Goal: Task Accomplishment & Management: Manage account settings

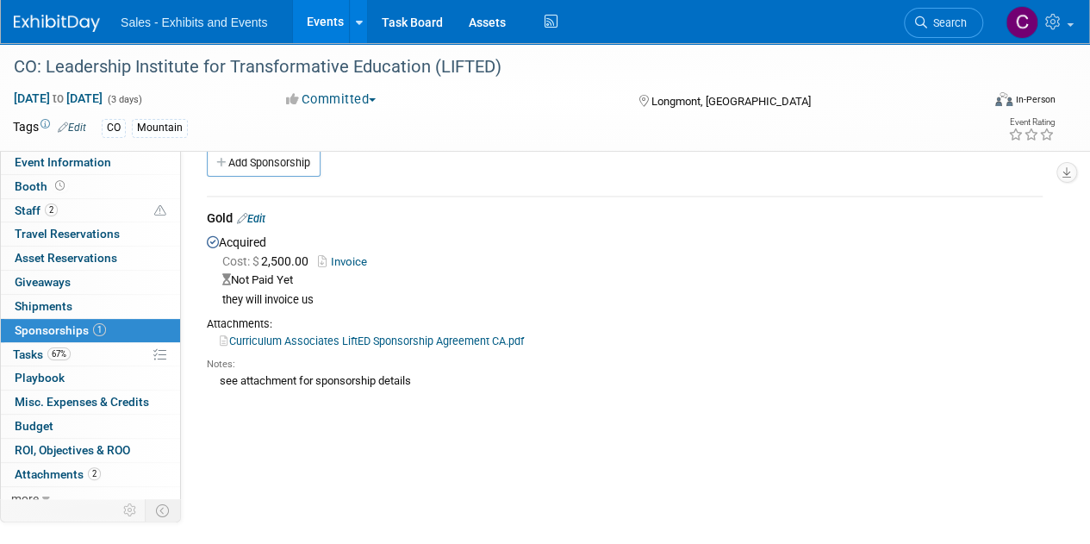
click at [339, 263] on link "Invoice" at bounding box center [346, 261] width 56 height 13
click at [260, 212] on link "Edit" at bounding box center [251, 218] width 28 height 13
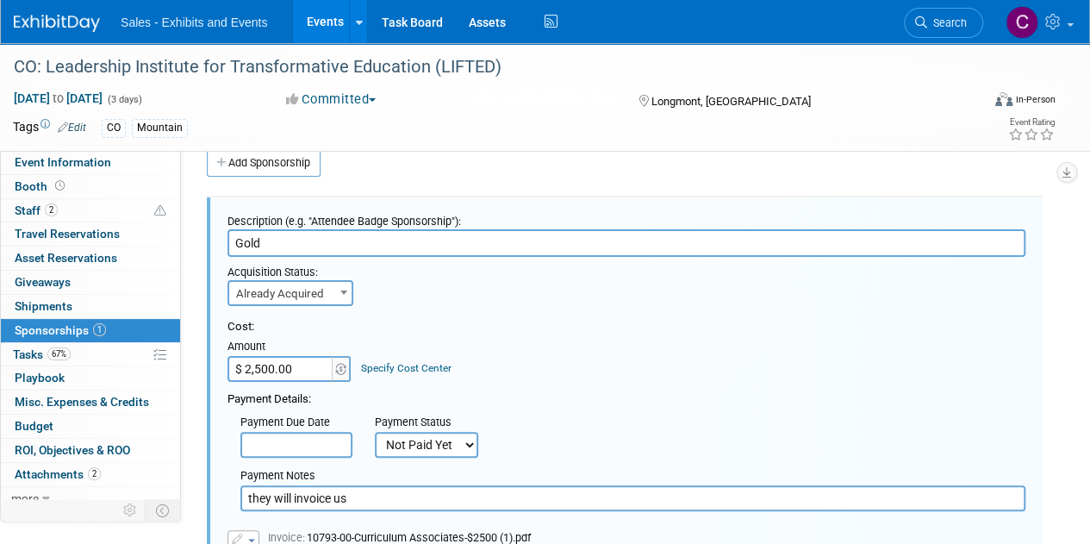
click at [434, 435] on select "Not Paid Yet Partially Paid Paid in Full" at bounding box center [426, 445] width 103 height 26
select select "1"
click at [375, 432] on select "Not Paid Yet Partially Paid Paid in Full" at bounding box center [426, 445] width 103 height 26
drag, startPoint x: 393, startPoint y: 497, endPoint x: 0, endPoint y: 142, distance: 529.5
click at [0, 402] on div "Event Information Event Info Booth Booth 2 Staff 2 Staff 0 Travel Reservations …" at bounding box center [545, 425] width 1090 height 814
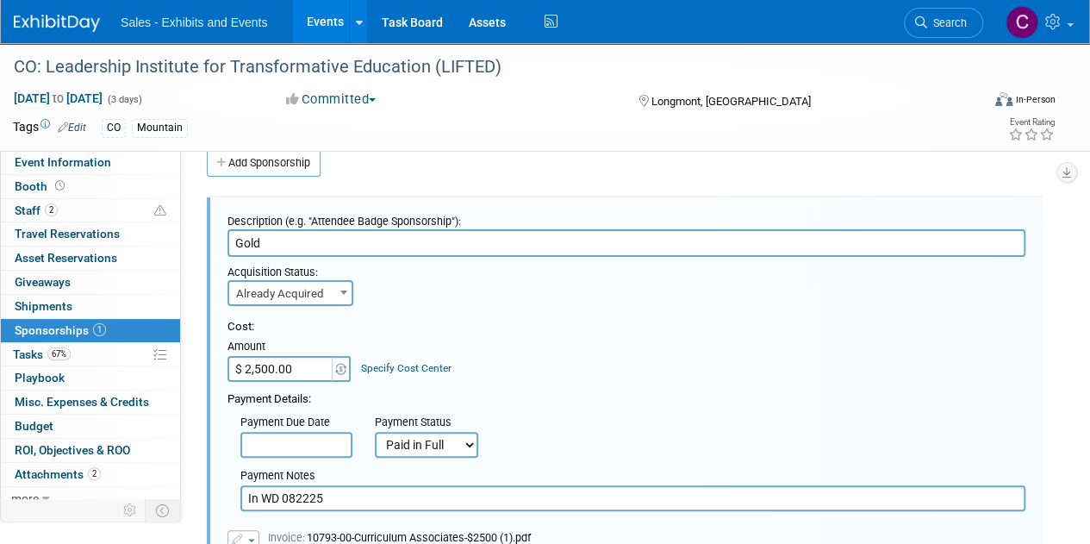
click at [258, 499] on input "In WD 082225" at bounding box center [632, 498] width 785 height 26
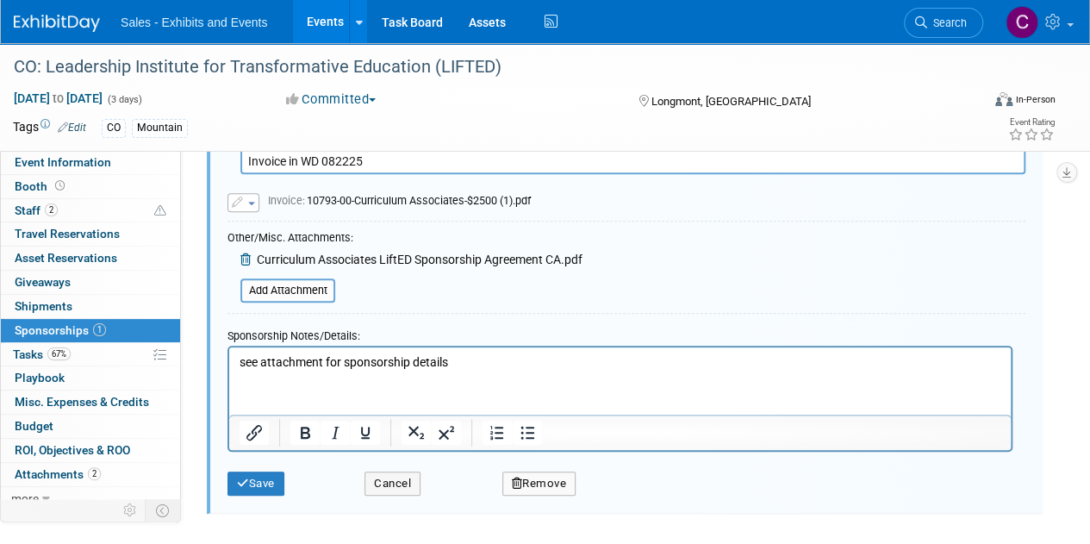
scroll to position [398, 0]
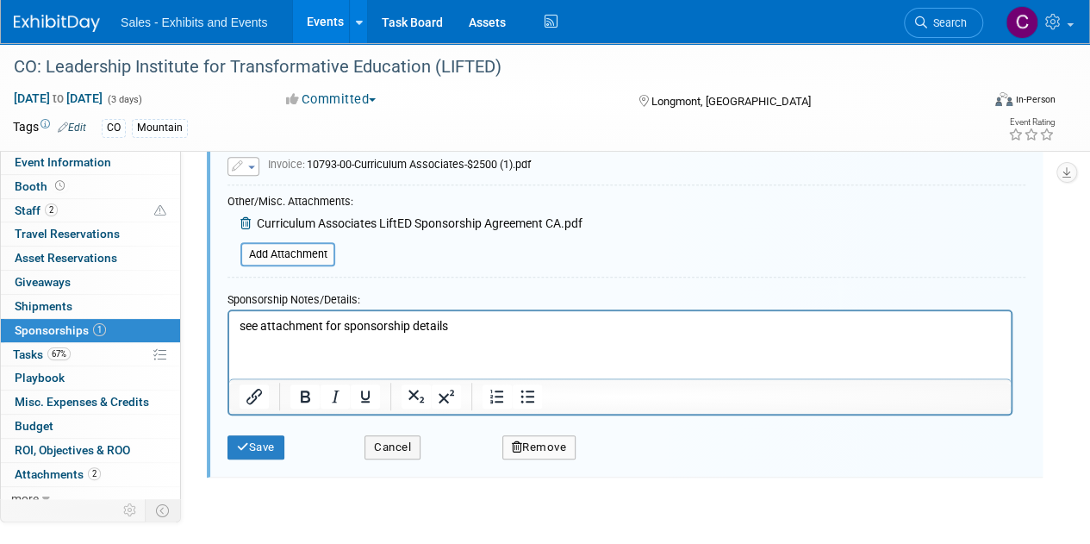
drag, startPoint x: 1098, startPoint y: 193, endPoint x: 238, endPoint y: 44, distance: 872.6
type input "Invoice in WD 082225"
click at [276, 449] on button "Save" at bounding box center [255, 447] width 57 height 24
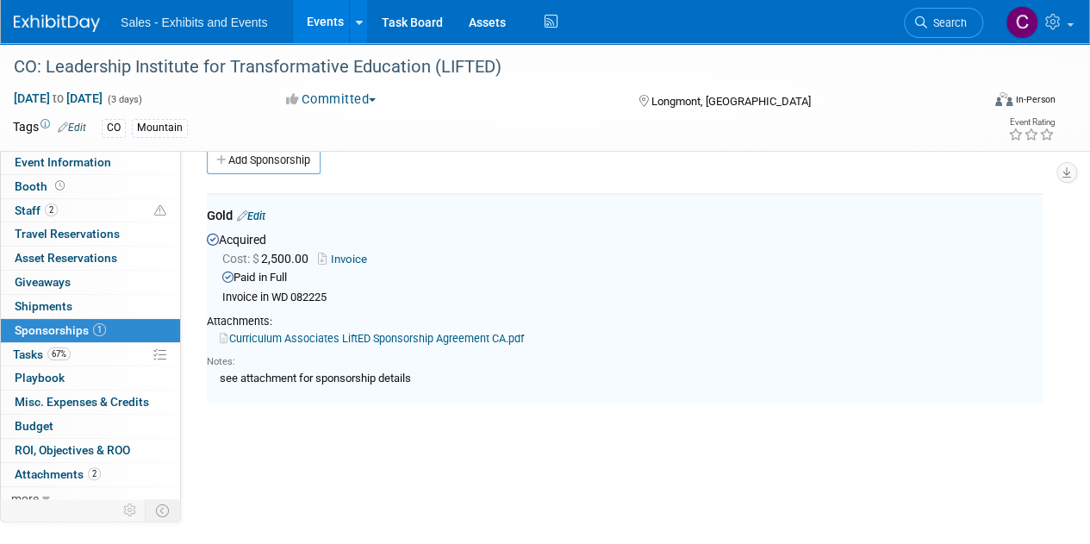
scroll to position [25, 0]
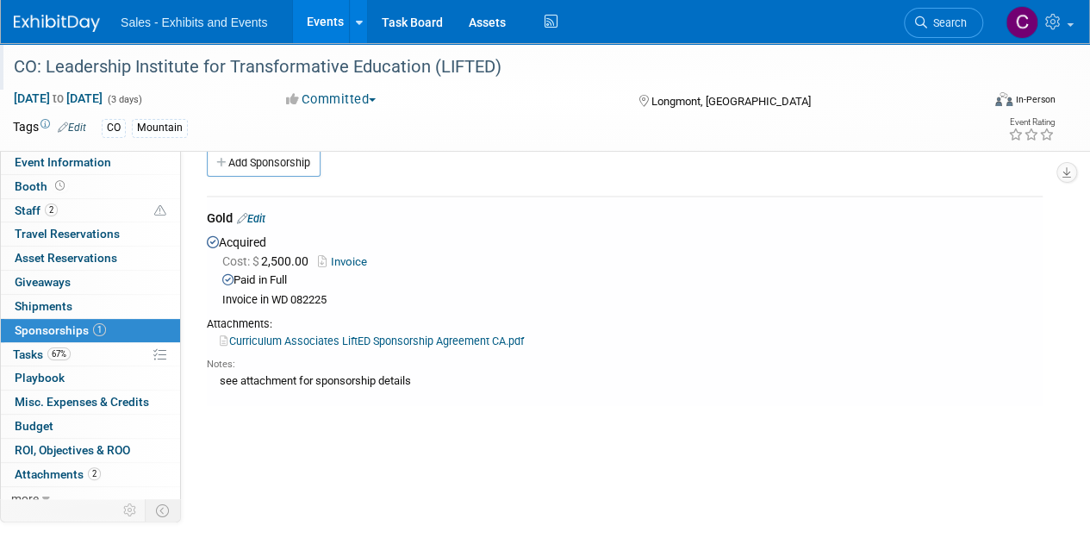
click at [99, 70] on div "CO: Leadership Institute for Transformative Education (LIFTED)" at bounding box center [487, 67] width 959 height 31
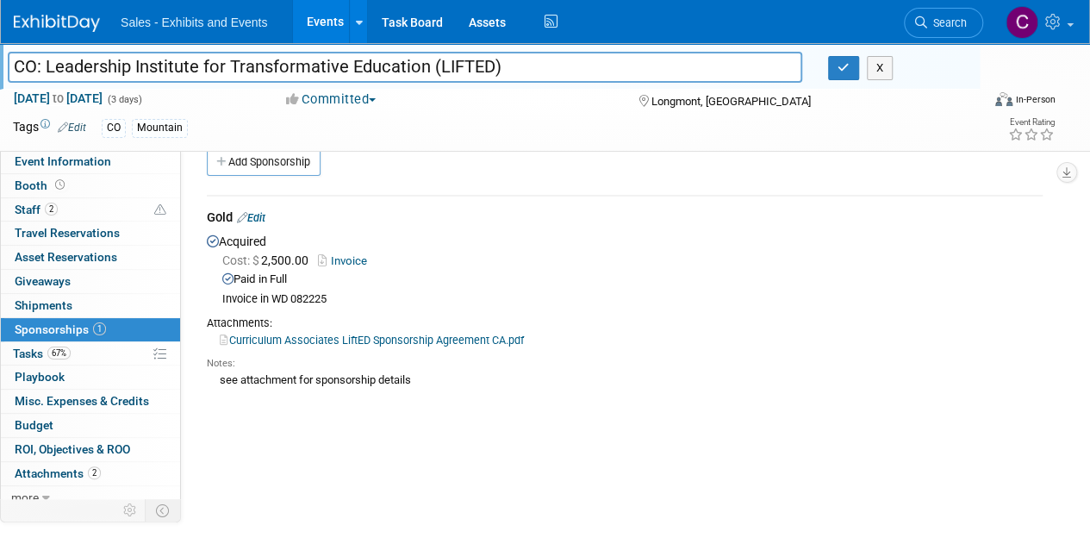
click at [390, 70] on input "CO: Leadership Institute for Transformative Education (LIFTED)" at bounding box center [405, 67] width 794 height 30
click at [835, 65] on button "button" at bounding box center [843, 68] width 31 height 24
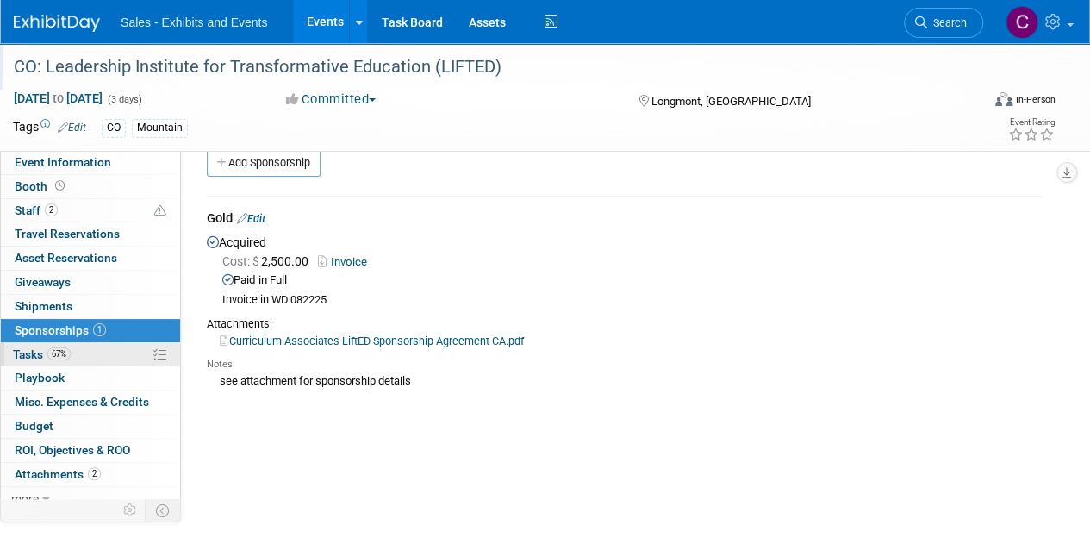
click at [38, 353] on span "Tasks 67%" at bounding box center [42, 354] width 58 height 14
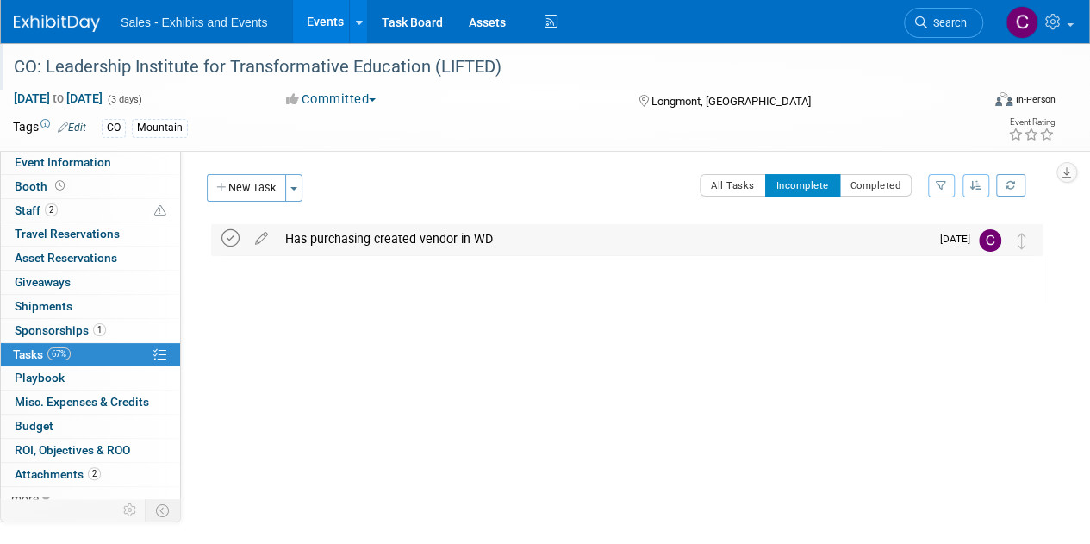
click at [231, 237] on icon at bounding box center [230, 238] width 18 height 18
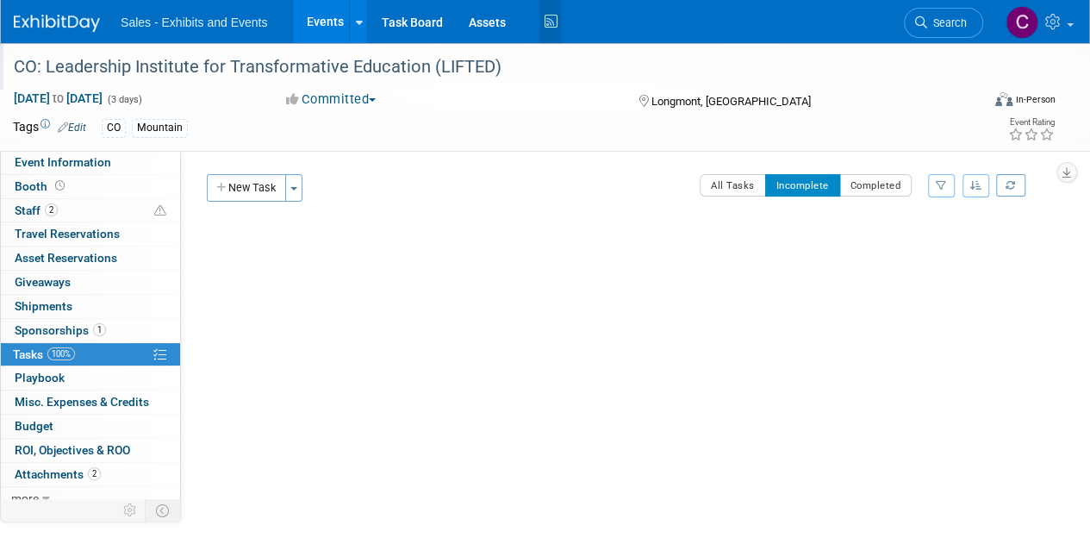
click at [543, 15] on icon at bounding box center [550, 22] width 22 height 27
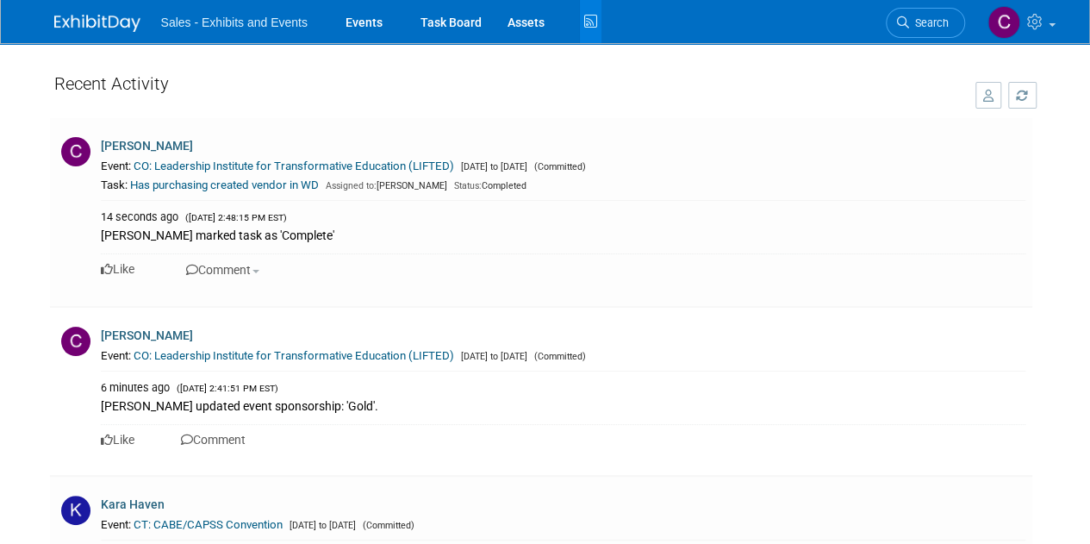
scroll to position [67, 0]
